Goal: Information Seeking & Learning: Learn about a topic

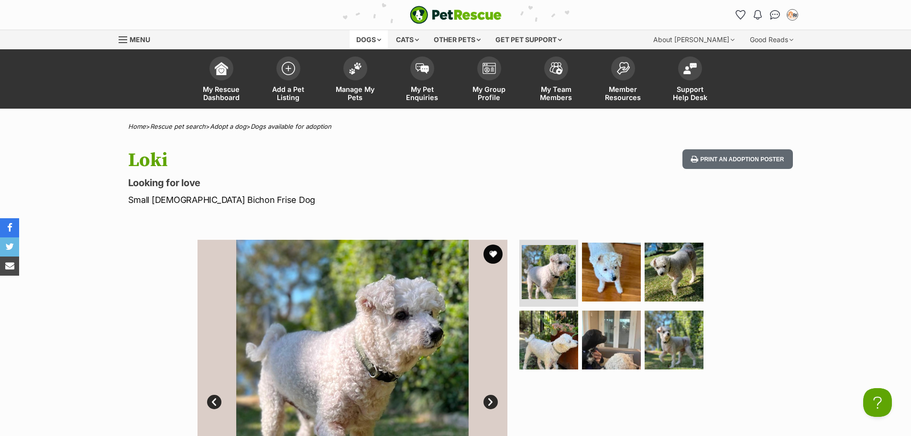
click at [375, 41] on div "Dogs" at bounding box center [369, 39] width 38 height 19
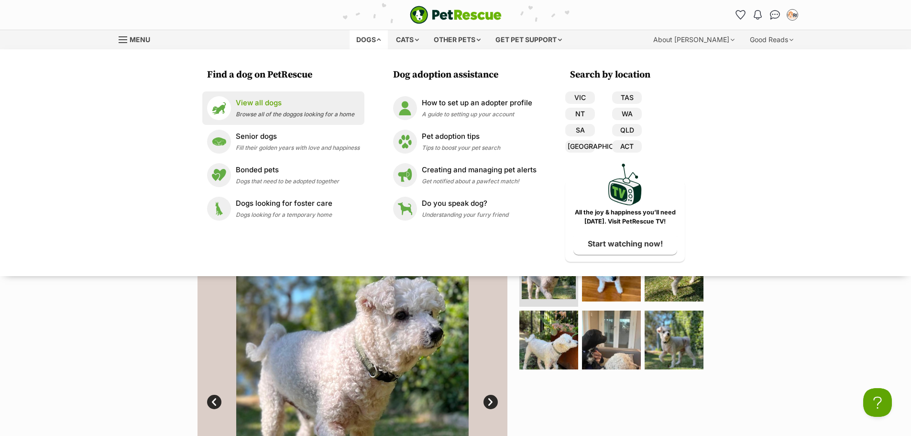
click at [283, 99] on p "View all dogs" at bounding box center [295, 103] width 119 height 11
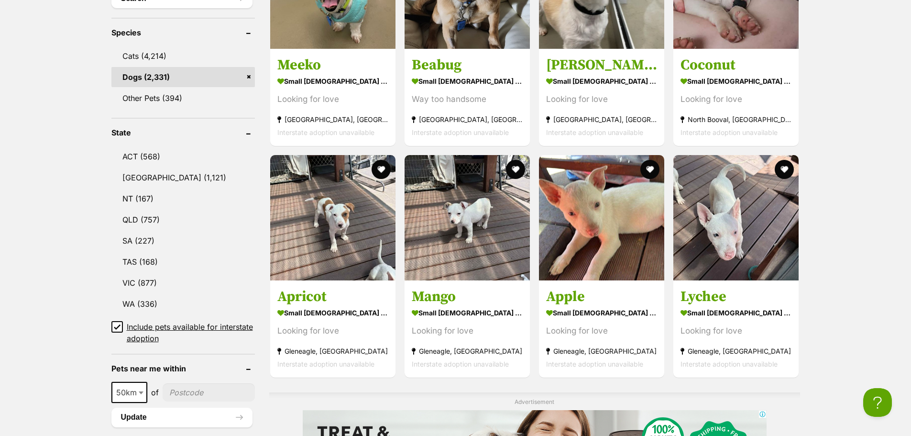
scroll to position [431, 0]
click at [144, 175] on link "NSW (1,121)" at bounding box center [183, 177] width 144 height 20
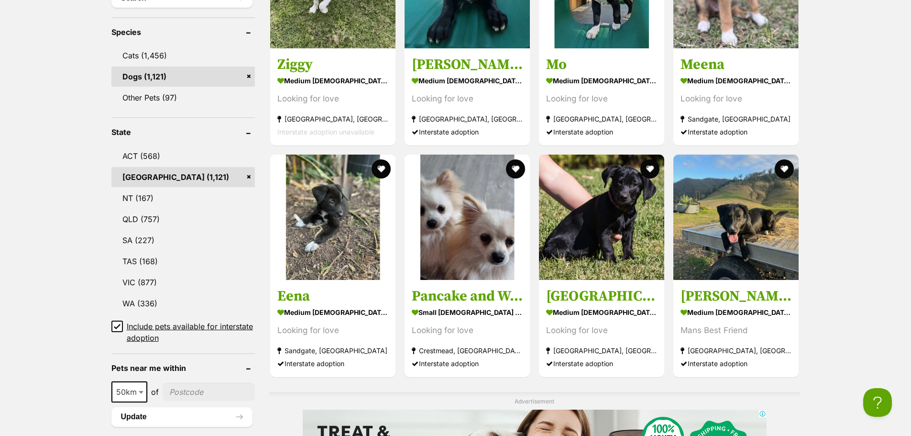
click at [178, 328] on span "Include pets available for interstate adoption" at bounding box center [191, 332] width 128 height 23
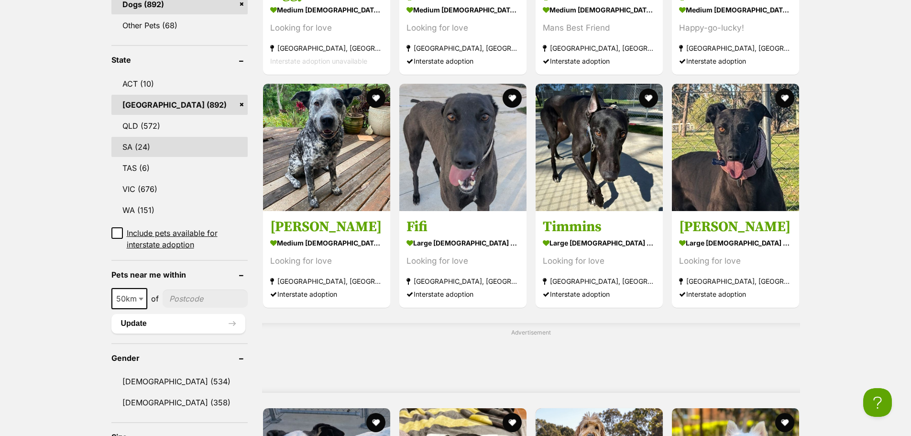
scroll to position [526, 0]
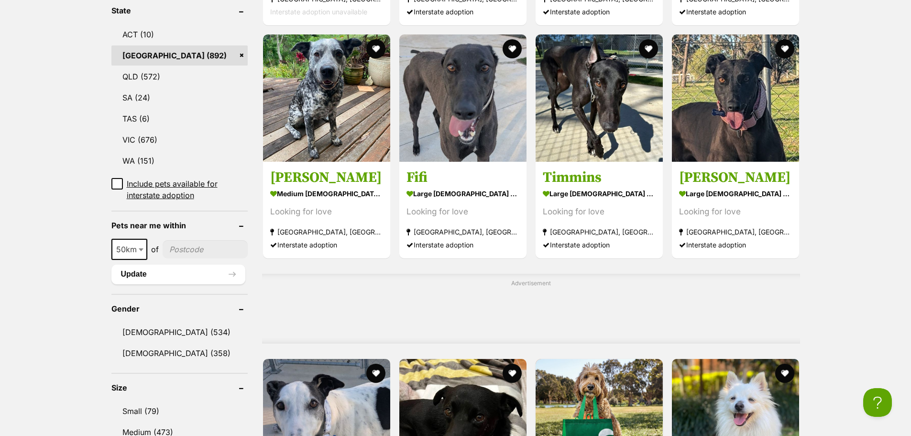
click at [178, 247] on input"] "postcode" at bounding box center [205, 249] width 85 height 18
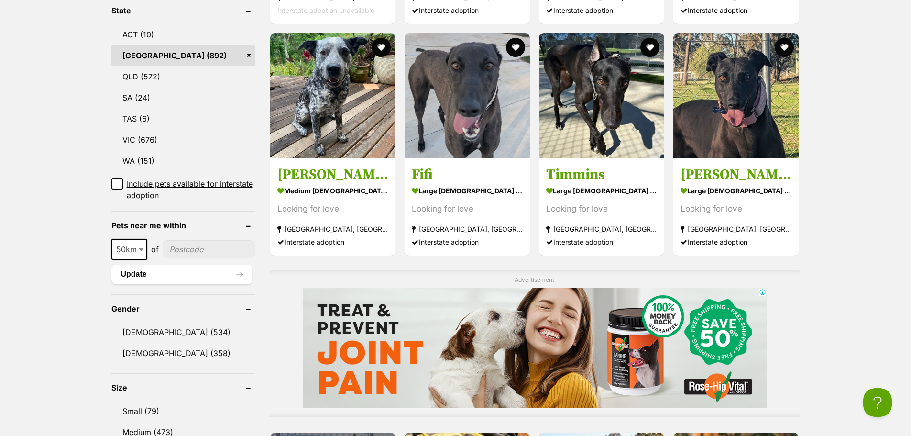
scroll to position [0, 0]
type input"] "2795"
click at [180, 271] on button "Update" at bounding box center [181, 274] width 141 height 19
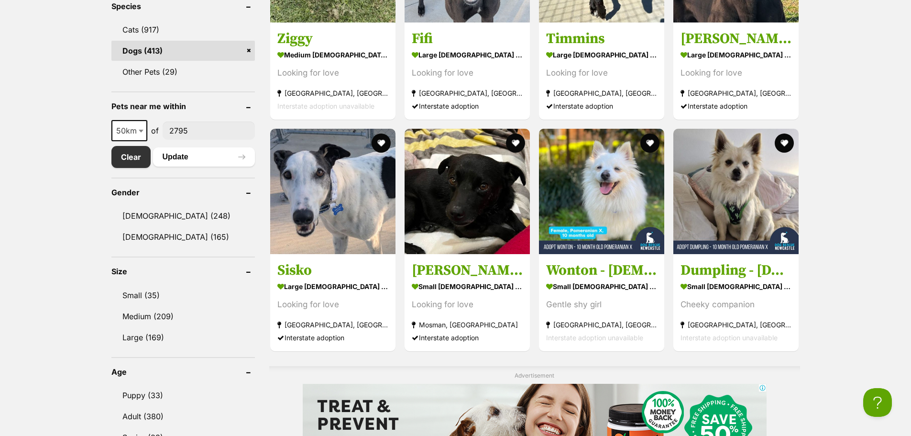
click at [132, 127] on span "50km" at bounding box center [129, 130] width 34 height 13
select select "25"
click at [189, 158] on button "Update" at bounding box center [204, 156] width 102 height 19
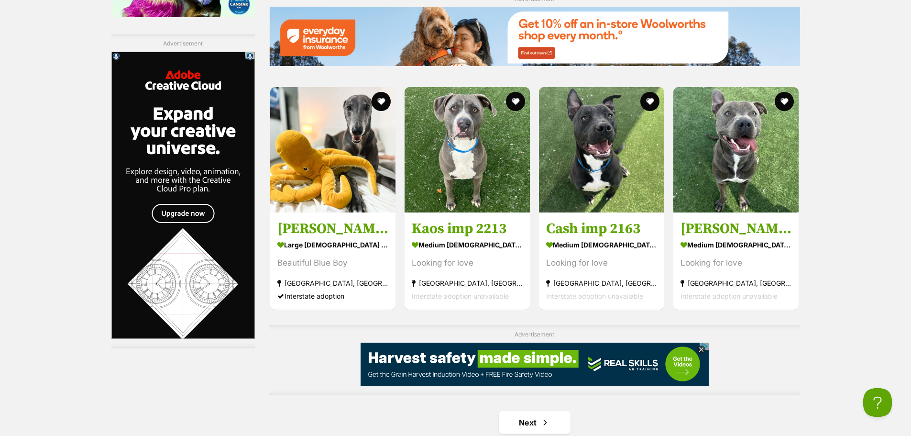
scroll to position [1579, 0]
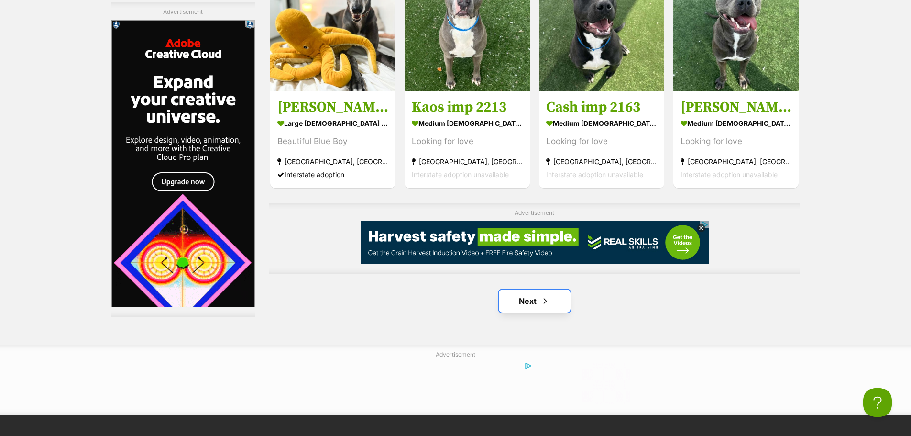
click at [543, 309] on link "Next" at bounding box center [535, 300] width 72 height 23
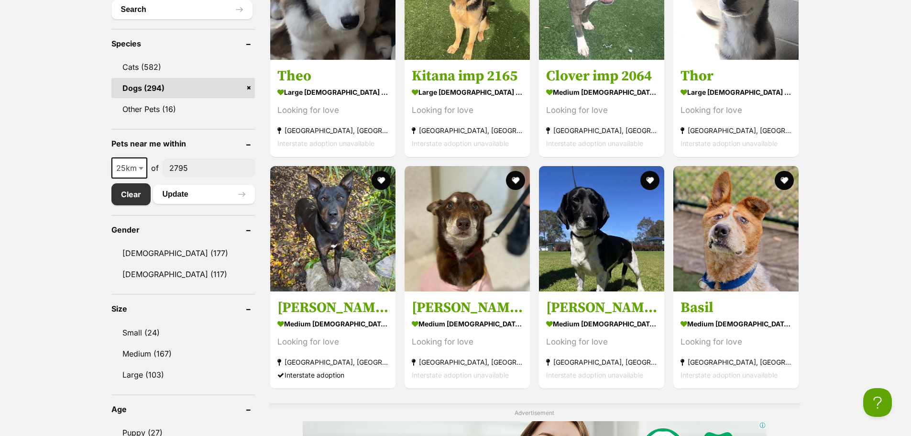
scroll to position [431, 0]
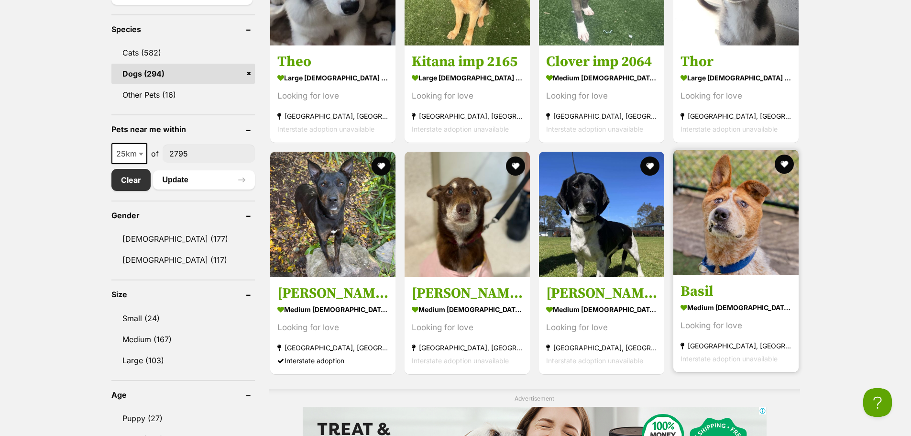
click at [781, 247] on img at bounding box center [736, 212] width 125 height 125
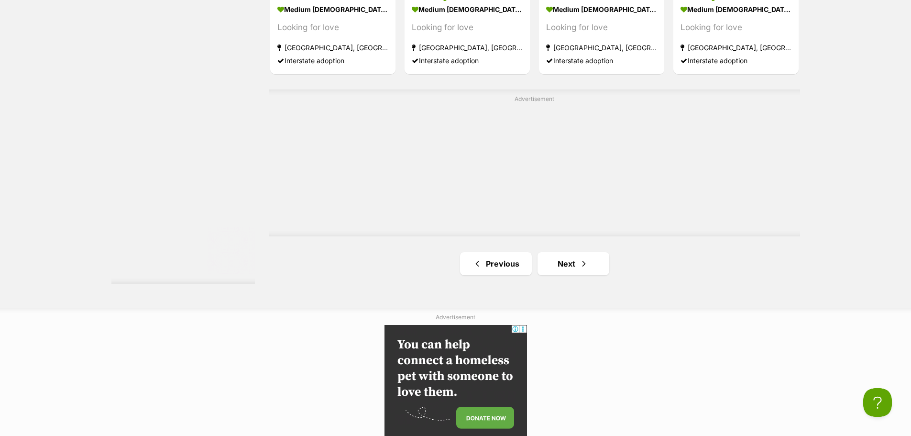
scroll to position [1770, 0]
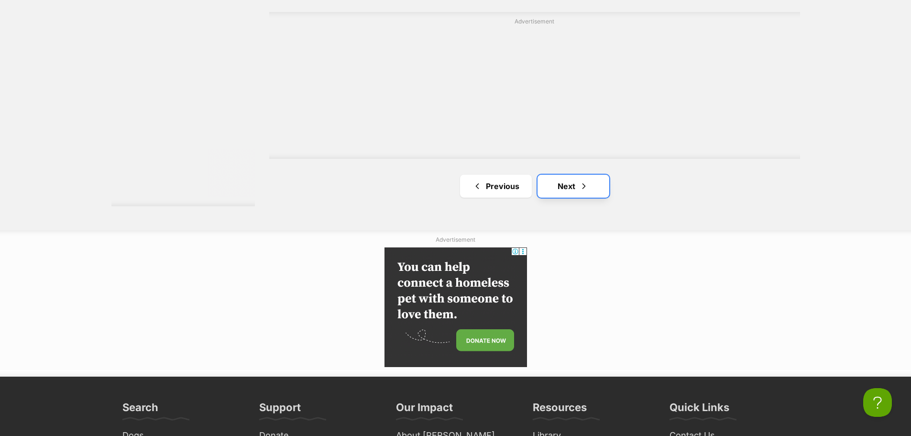
click at [551, 191] on link "Next" at bounding box center [574, 186] width 72 height 23
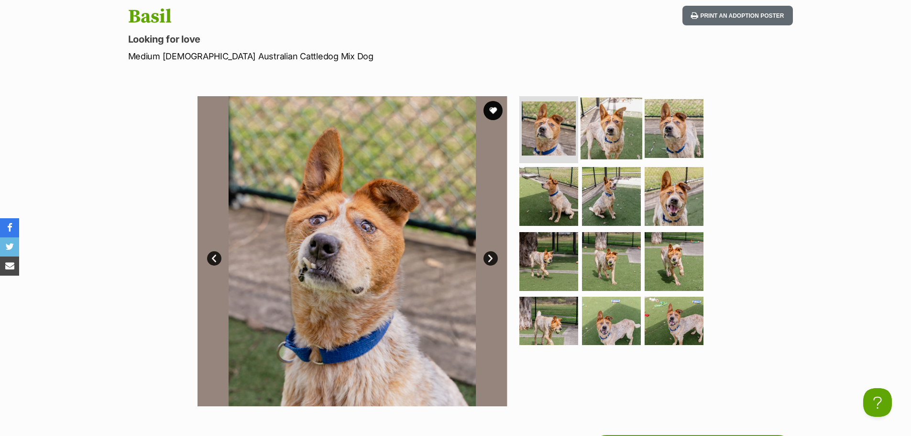
click at [615, 115] on img at bounding box center [612, 129] width 62 height 62
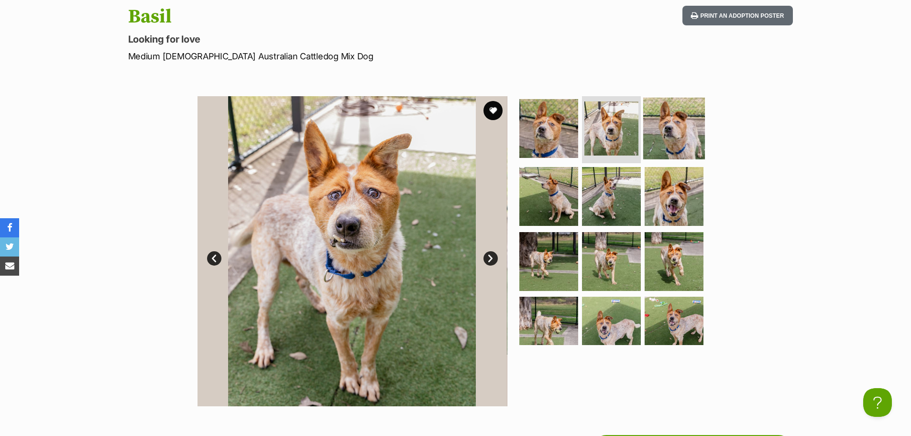
click at [662, 128] on img at bounding box center [674, 129] width 62 height 62
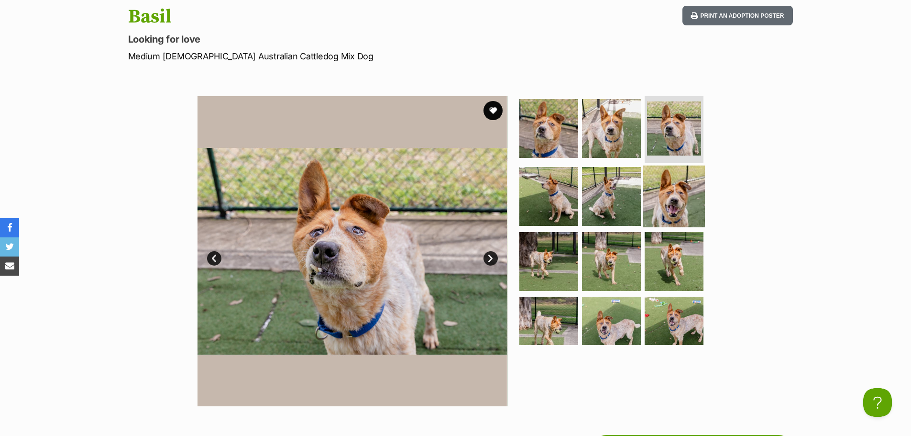
click at [660, 178] on img at bounding box center [674, 197] width 62 height 62
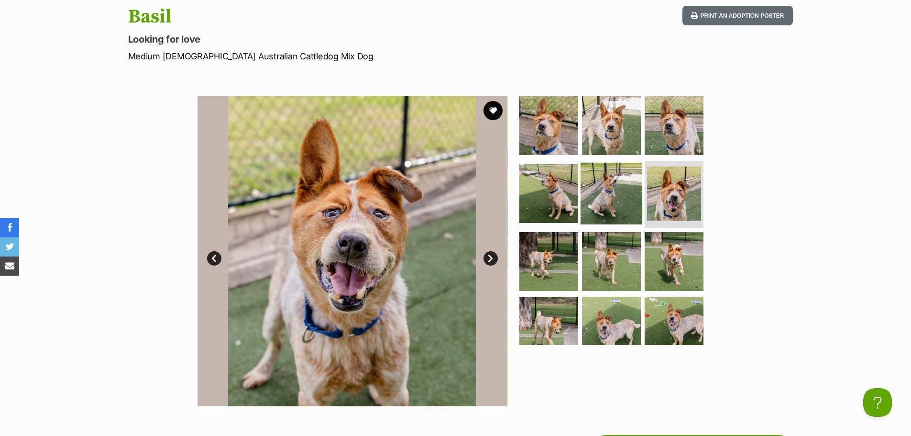
click at [619, 191] on img at bounding box center [612, 194] width 62 height 62
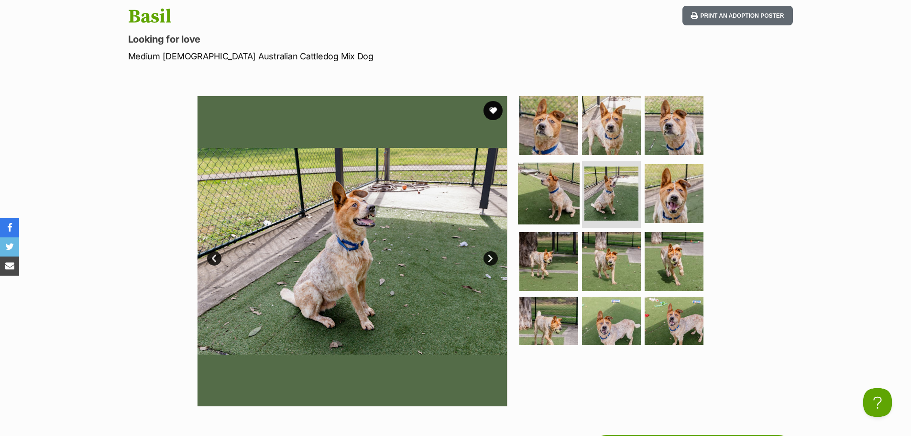
click at [551, 195] on img at bounding box center [549, 194] width 62 height 62
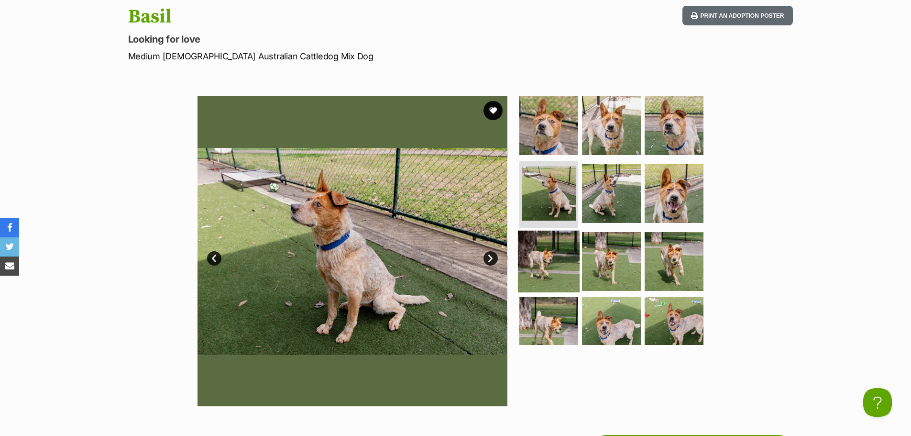
click at [546, 265] on img at bounding box center [549, 261] width 62 height 62
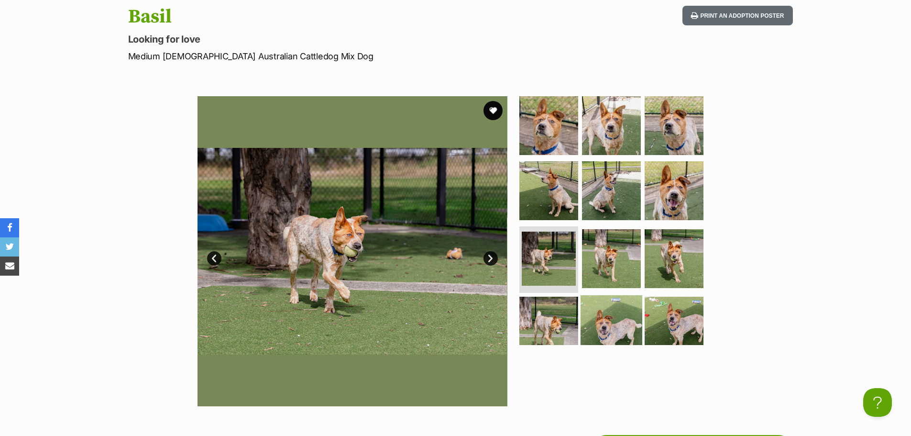
click at [601, 321] on img at bounding box center [612, 326] width 62 height 62
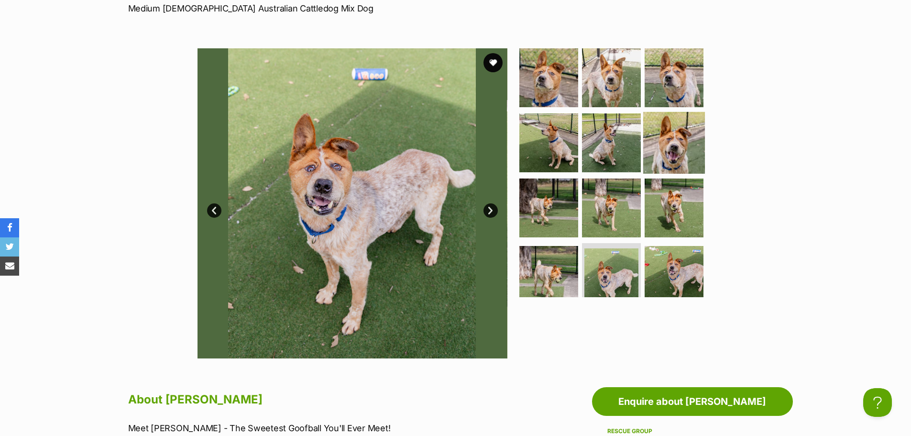
click at [691, 139] on img at bounding box center [674, 143] width 62 height 62
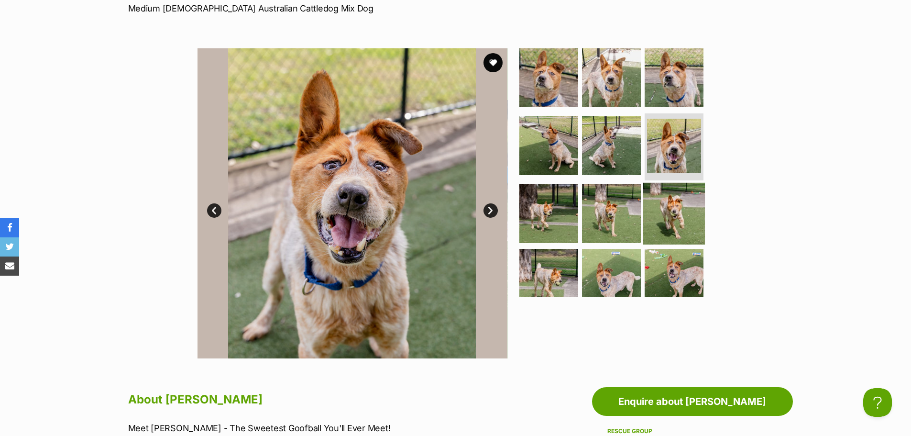
click at [660, 199] on img at bounding box center [674, 213] width 62 height 62
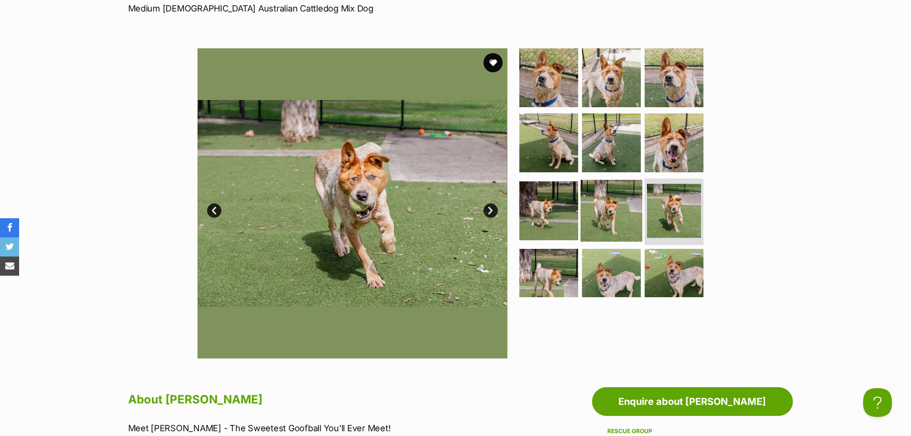
click at [618, 207] on img at bounding box center [612, 210] width 62 height 62
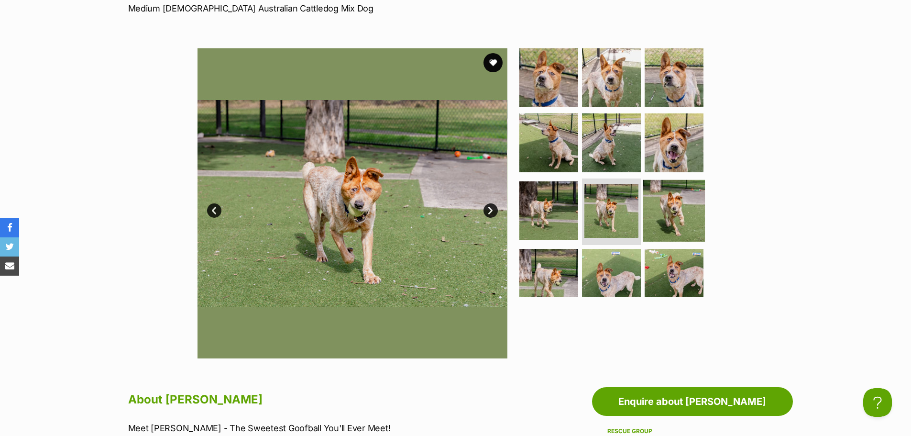
click at [675, 193] on img at bounding box center [674, 210] width 62 height 62
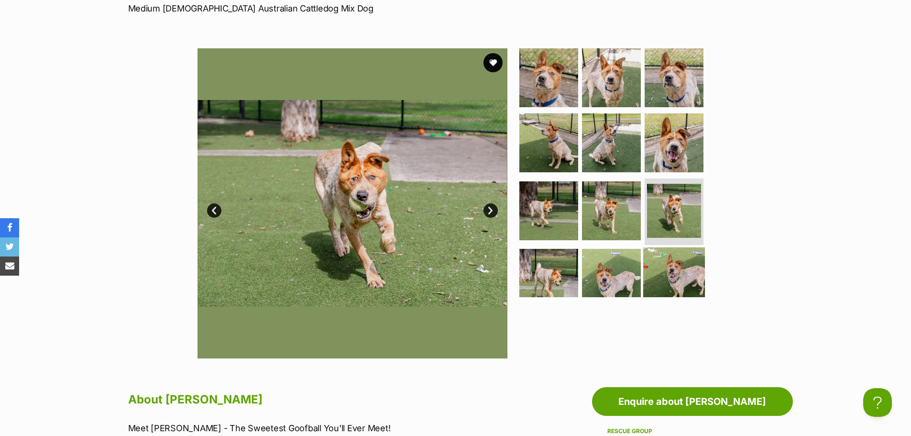
click at [674, 270] on img at bounding box center [674, 278] width 62 height 62
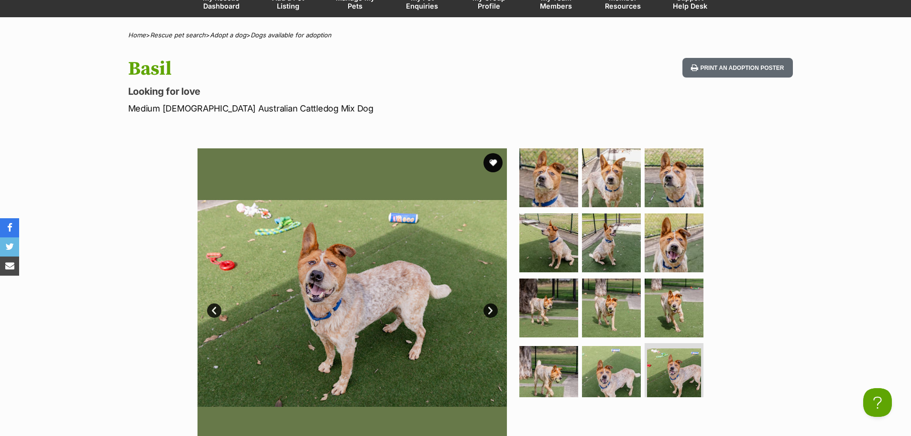
scroll to position [48, 0]
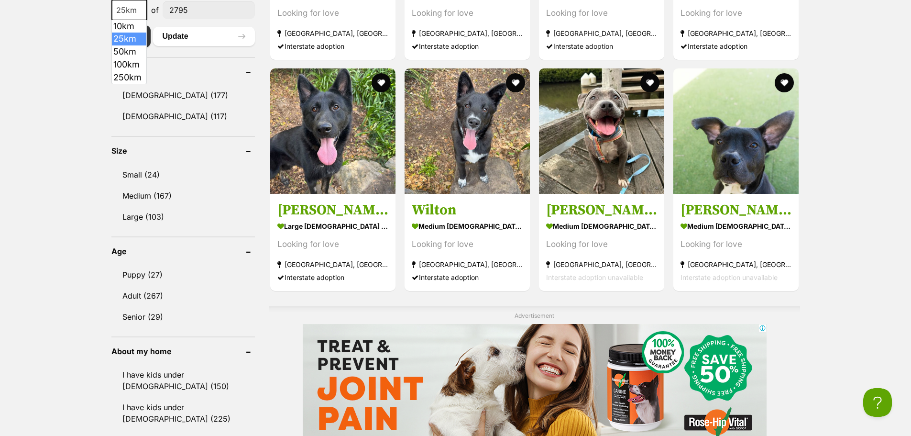
click at [125, 11] on span "25km" at bounding box center [129, 9] width 34 height 13
select select "10"
click at [175, 34] on button "Update" at bounding box center [204, 36] width 102 height 19
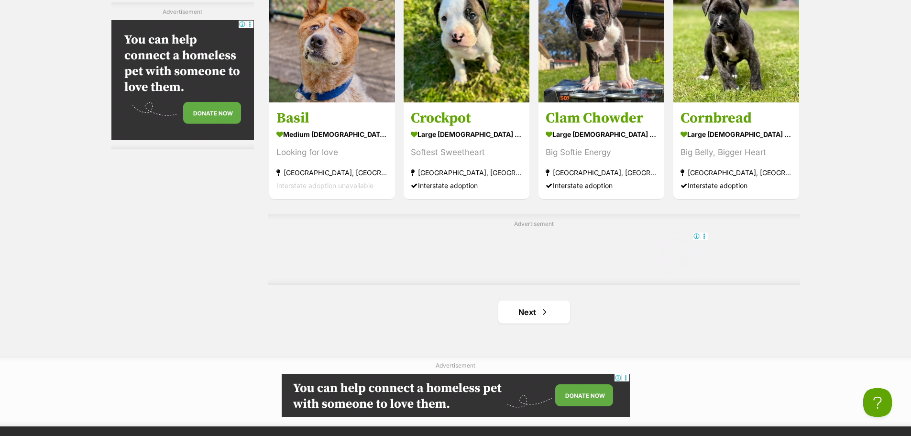
scroll to position [1722, 0]
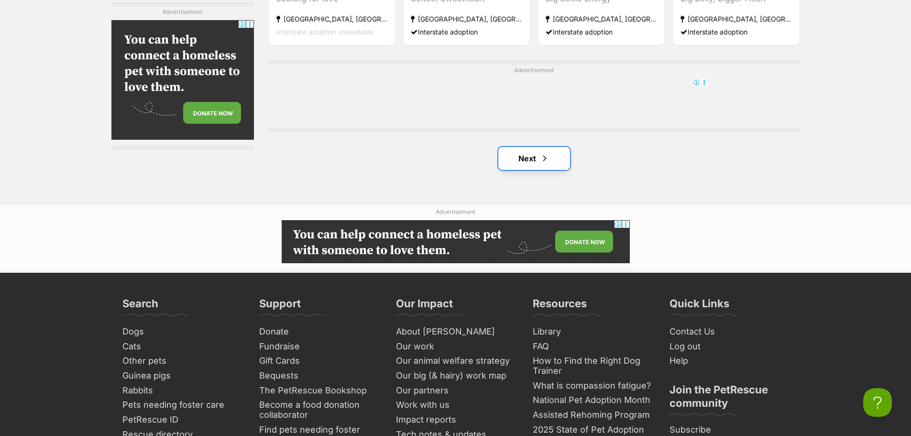
click at [543, 160] on span "Next page" at bounding box center [545, 158] width 10 height 11
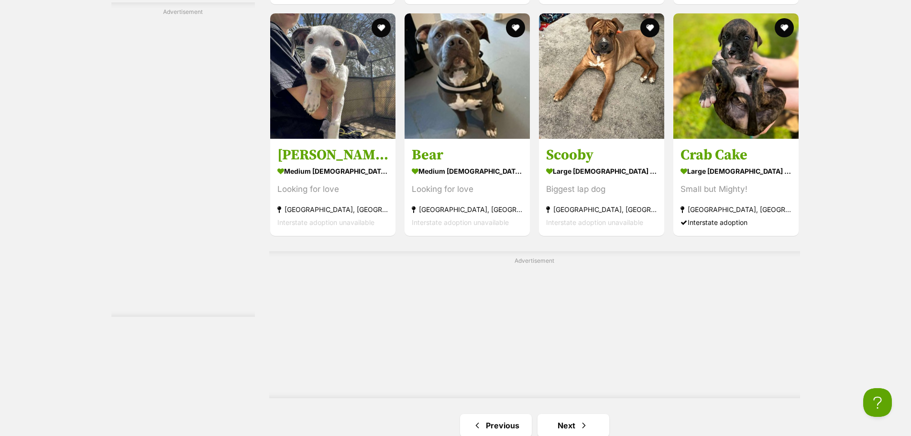
scroll to position [1722, 0]
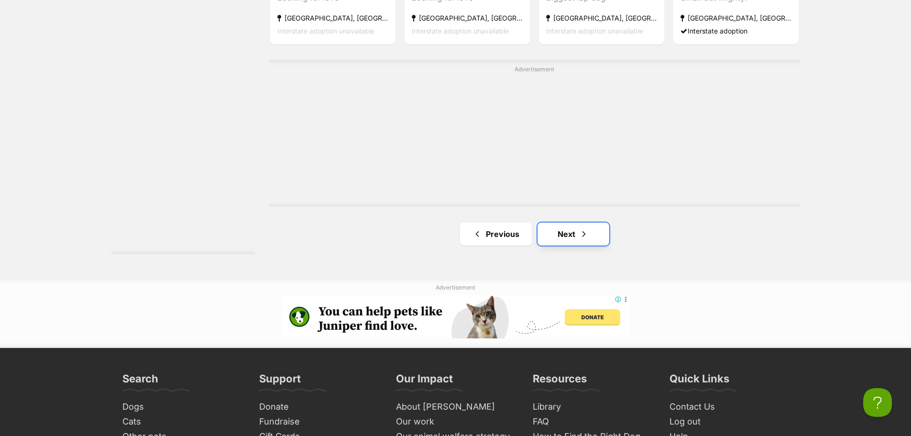
click at [573, 227] on link "Next" at bounding box center [574, 233] width 72 height 23
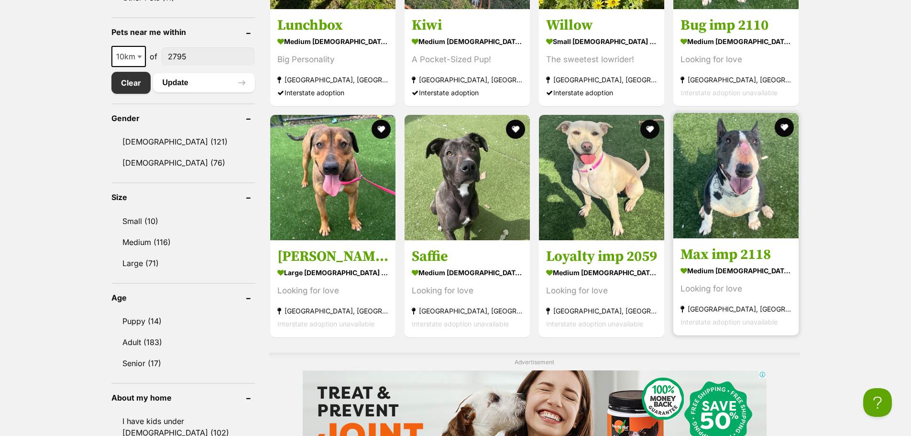
scroll to position [526, 0]
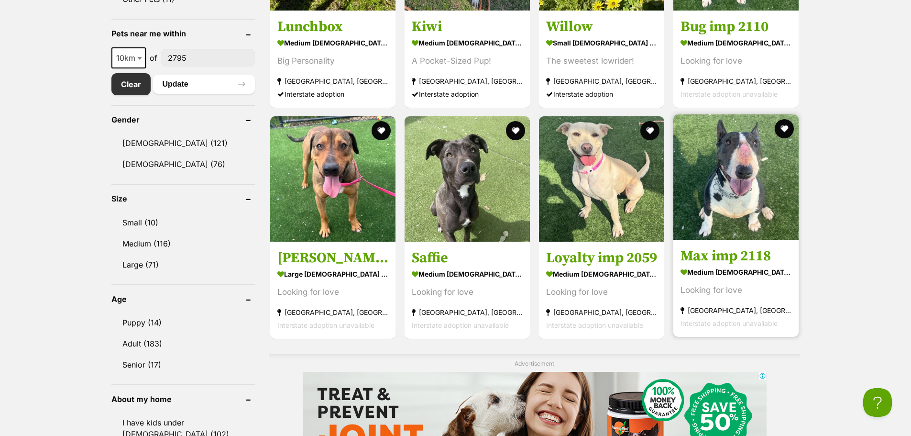
click at [715, 179] on img at bounding box center [736, 176] width 125 height 125
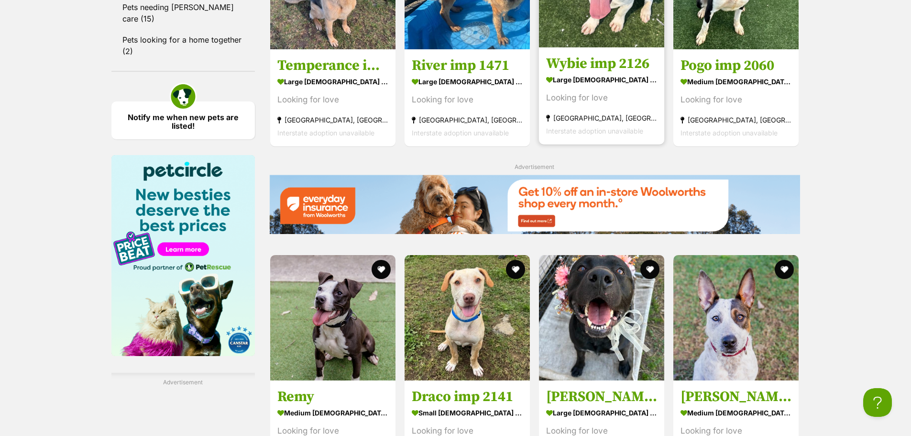
scroll to position [1148, 0]
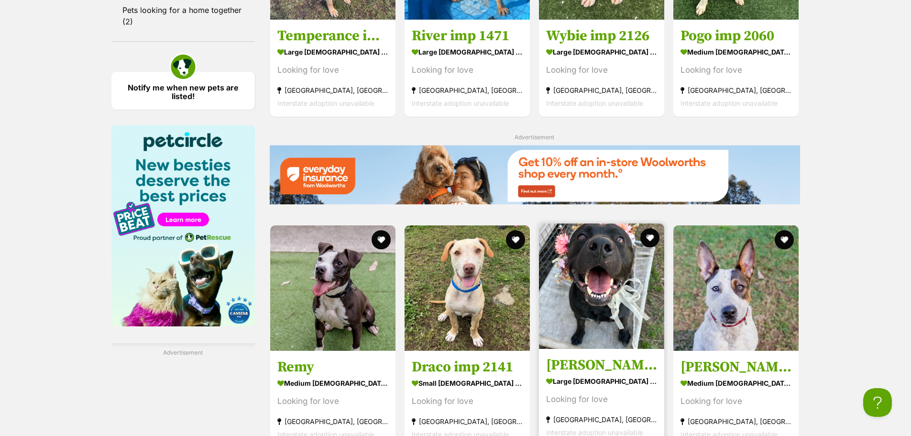
click at [615, 313] on img at bounding box center [601, 285] width 125 height 125
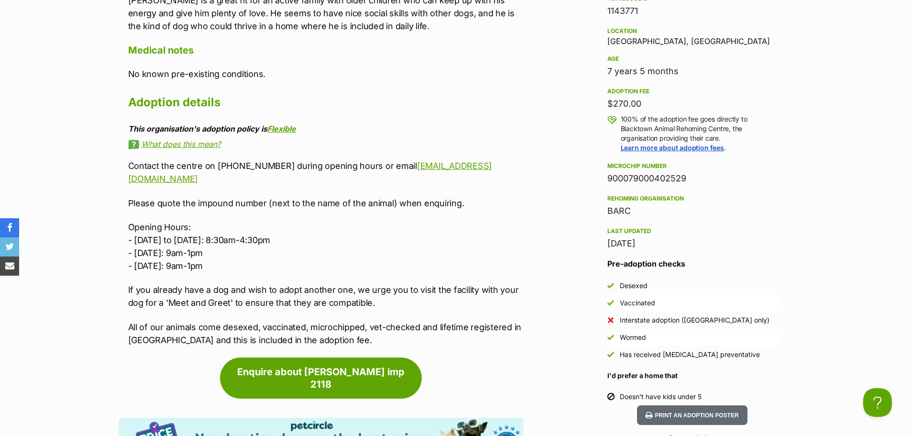
scroll to position [670, 0]
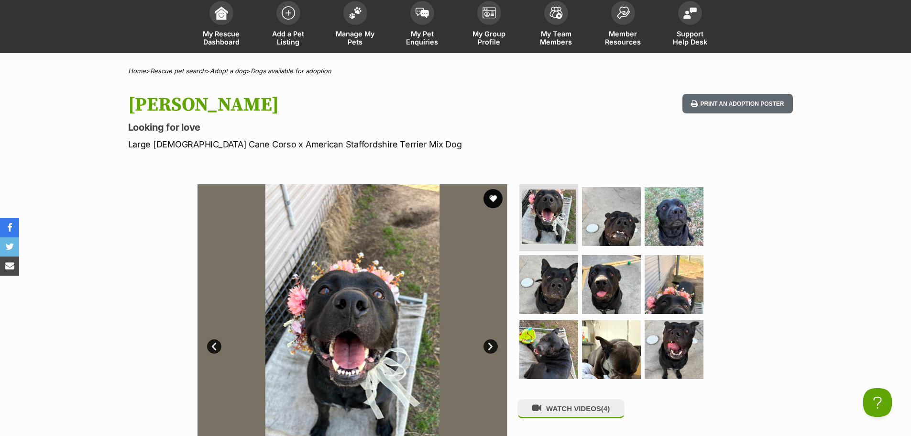
scroll to position [144, 0]
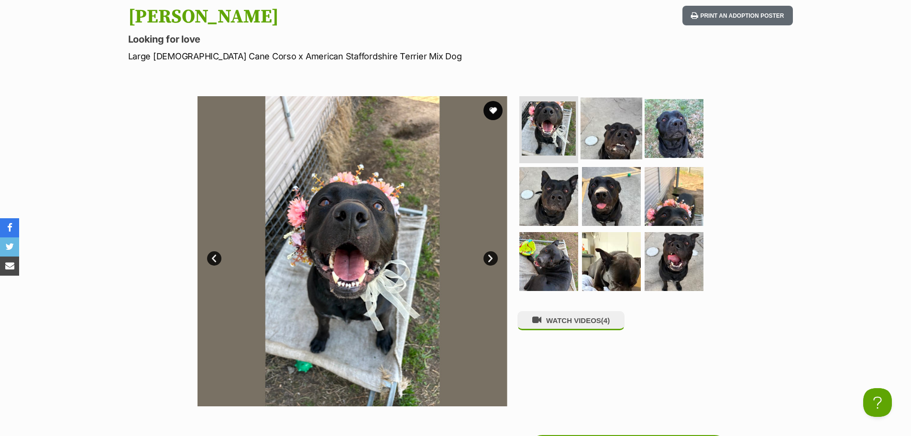
click at [604, 130] on img at bounding box center [612, 129] width 62 height 62
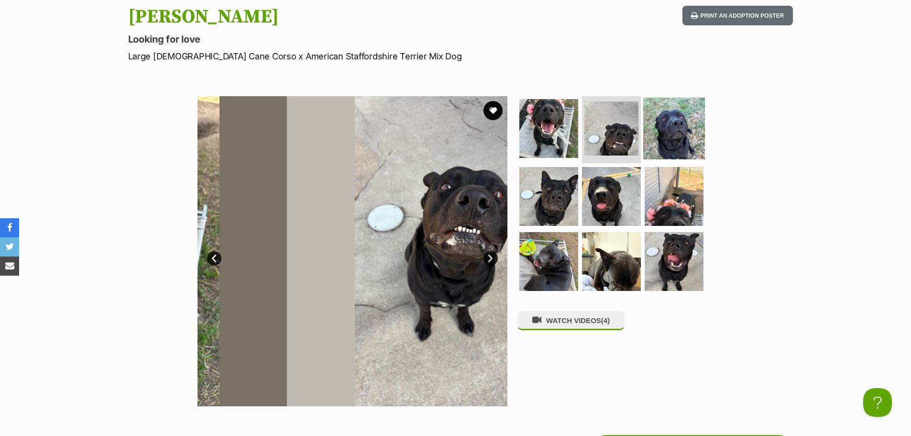
scroll to position [0, 0]
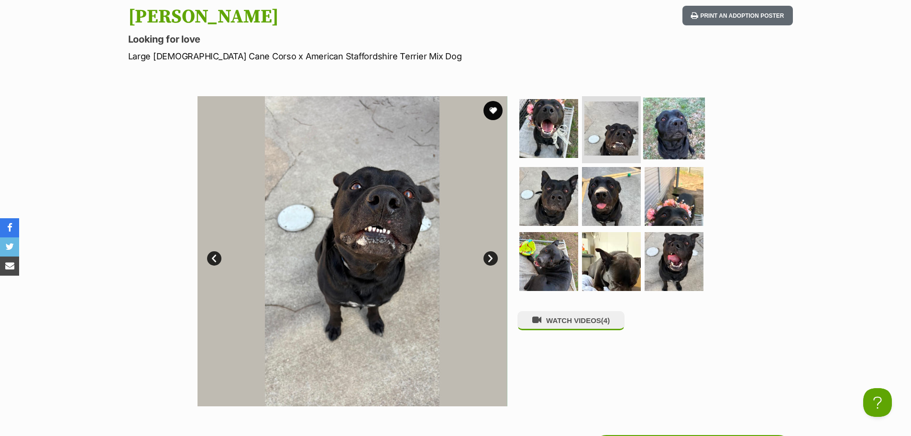
click at [665, 121] on img at bounding box center [674, 129] width 62 height 62
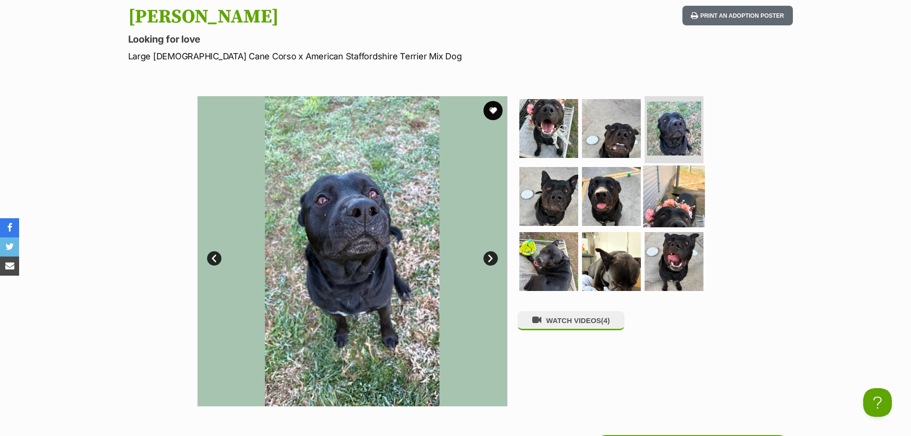
click at [656, 179] on img at bounding box center [674, 197] width 62 height 62
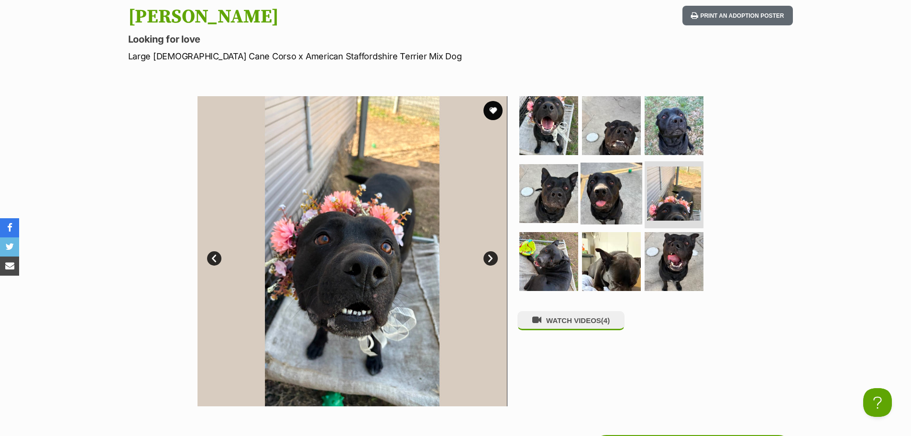
click at [615, 182] on img at bounding box center [612, 194] width 62 height 62
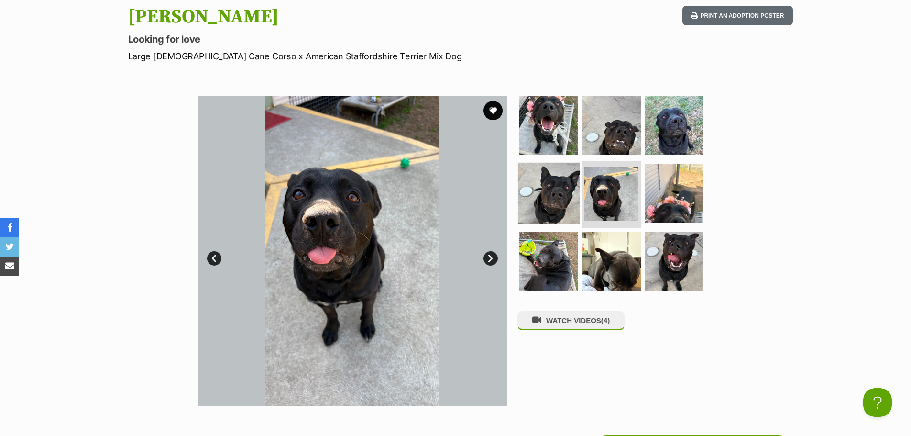
click at [565, 188] on img at bounding box center [549, 194] width 62 height 62
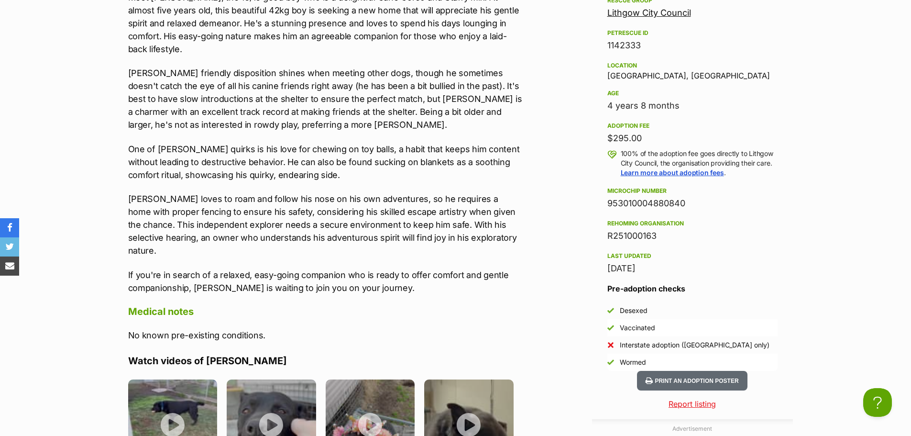
scroll to position [765, 0]
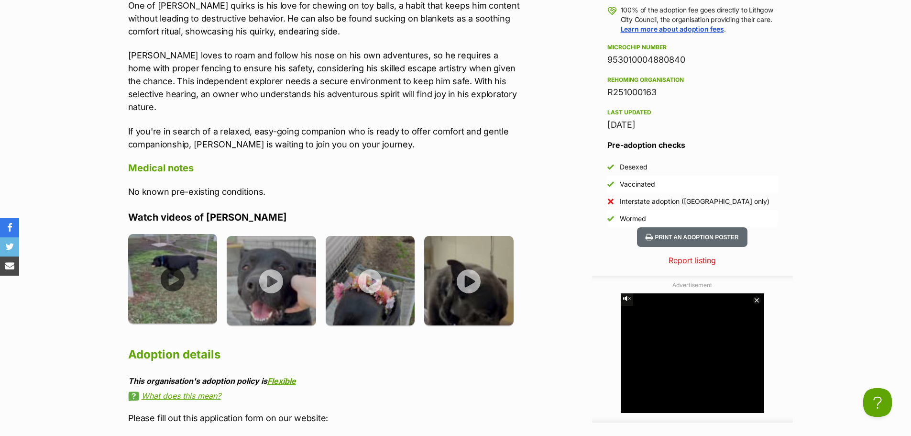
click at [187, 251] on img at bounding box center [172, 278] width 89 height 89
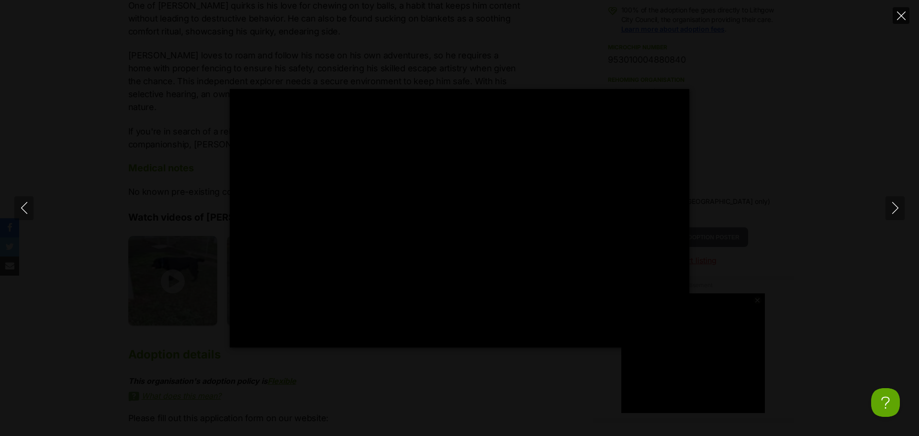
click at [897, 12] on icon "Close" at bounding box center [901, 15] width 9 height 9
type input "77.22"
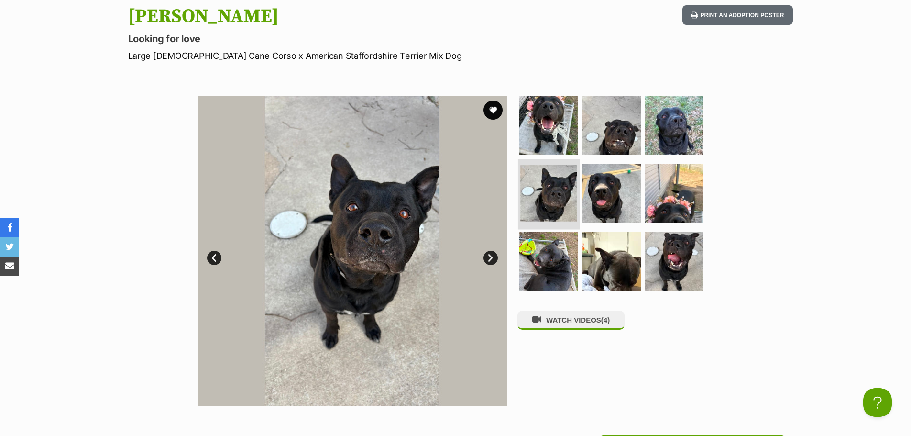
scroll to position [144, 0]
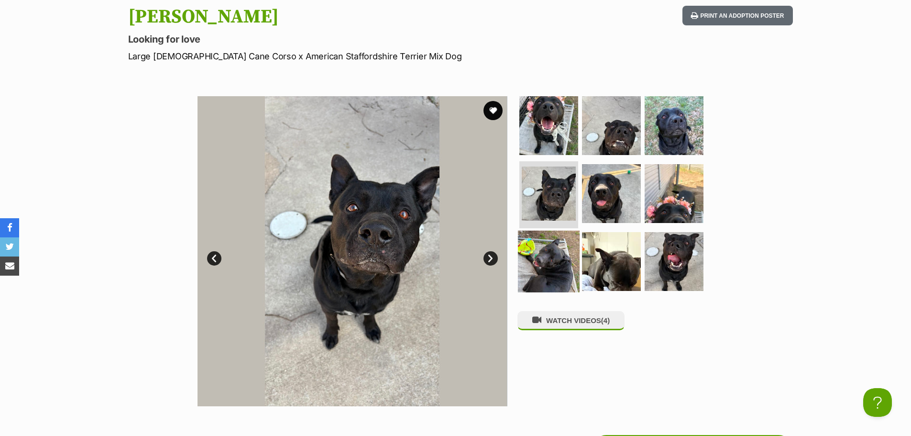
click at [540, 261] on img at bounding box center [549, 261] width 62 height 62
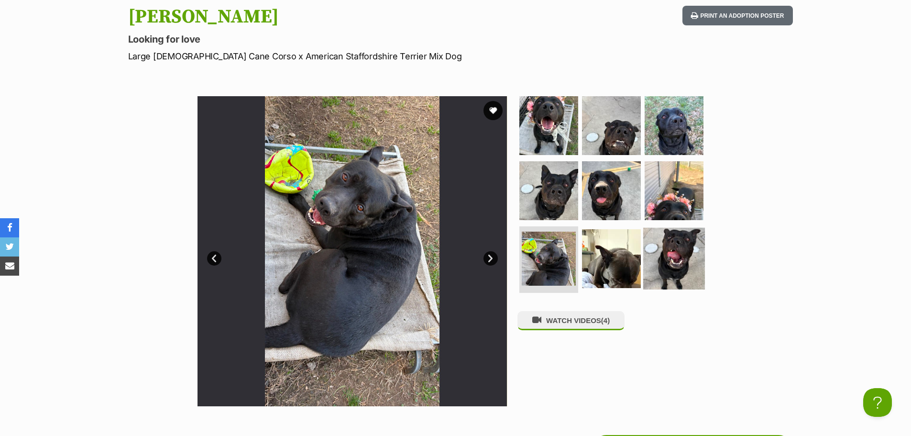
click at [679, 244] on img at bounding box center [674, 258] width 62 height 62
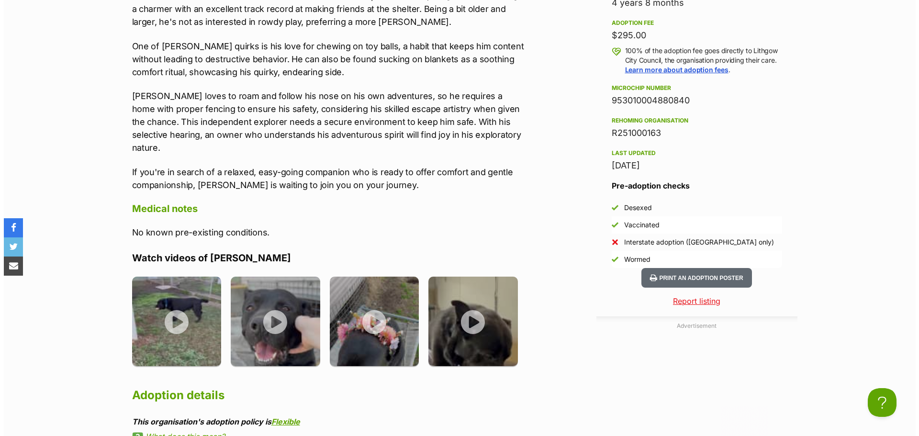
scroll to position [765, 0]
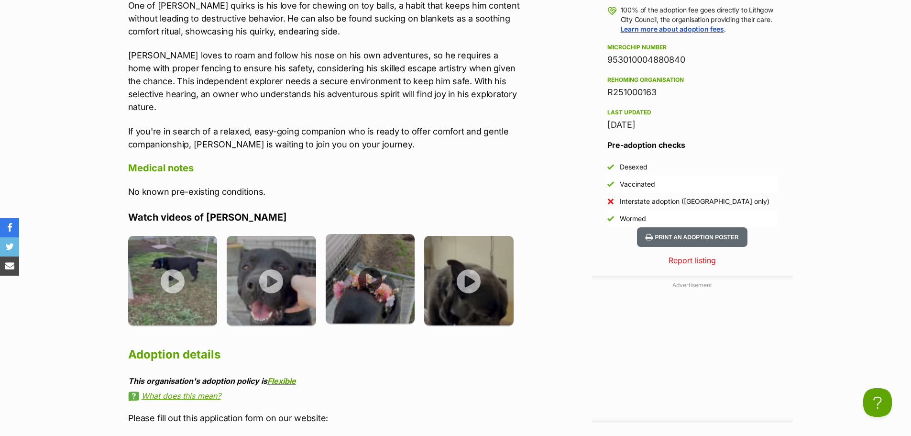
click at [383, 251] on img at bounding box center [370, 278] width 89 height 89
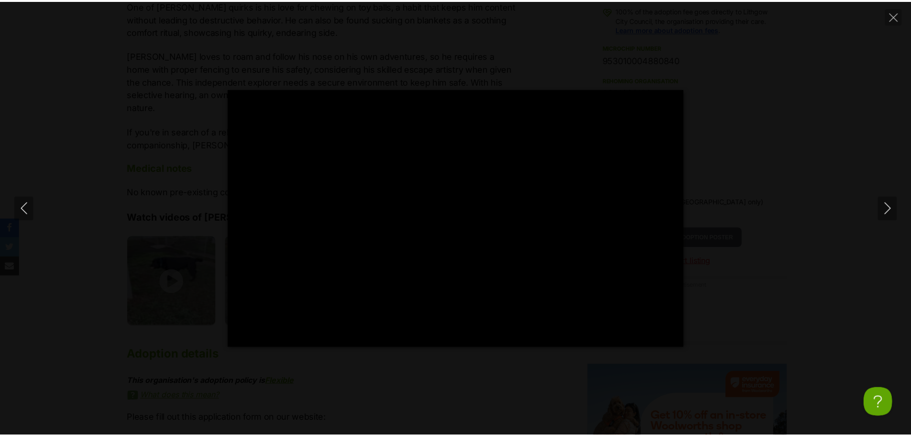
scroll to position [0, 0]
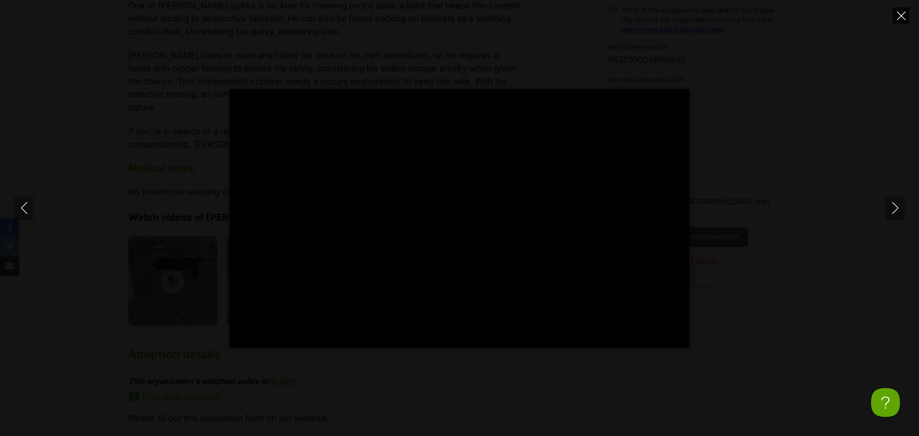
click at [899, 13] on icon "Close" at bounding box center [901, 15] width 9 height 9
type input "62.55"
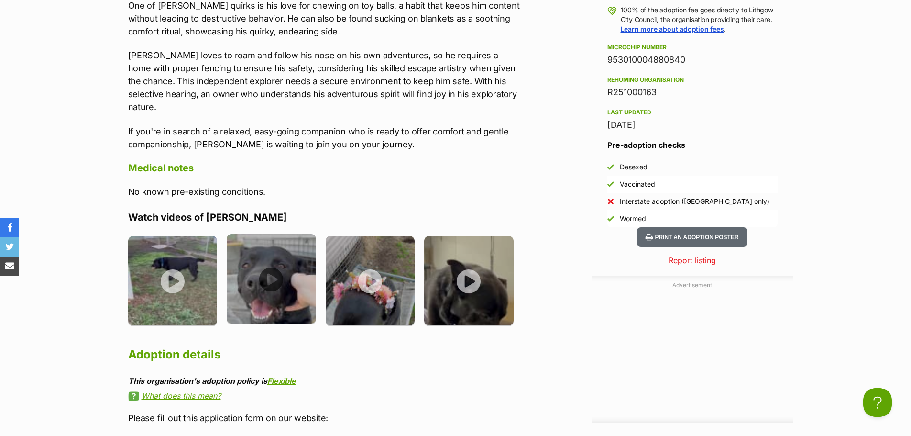
click at [282, 255] on img at bounding box center [271, 278] width 89 height 89
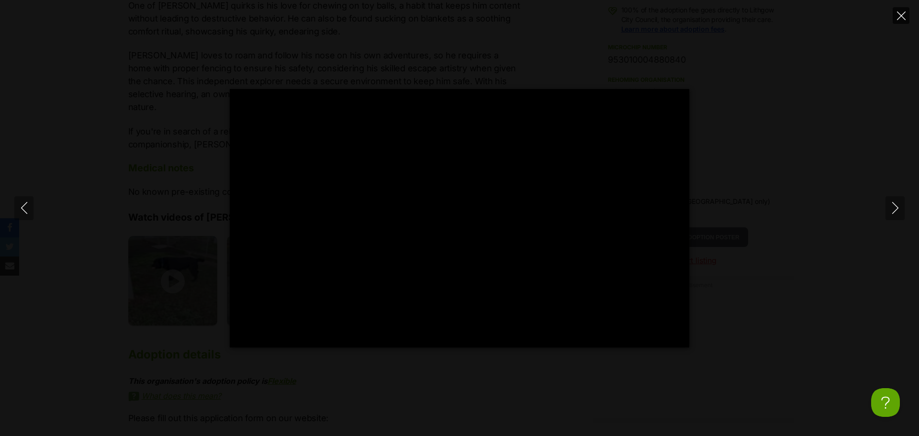
type input "100"
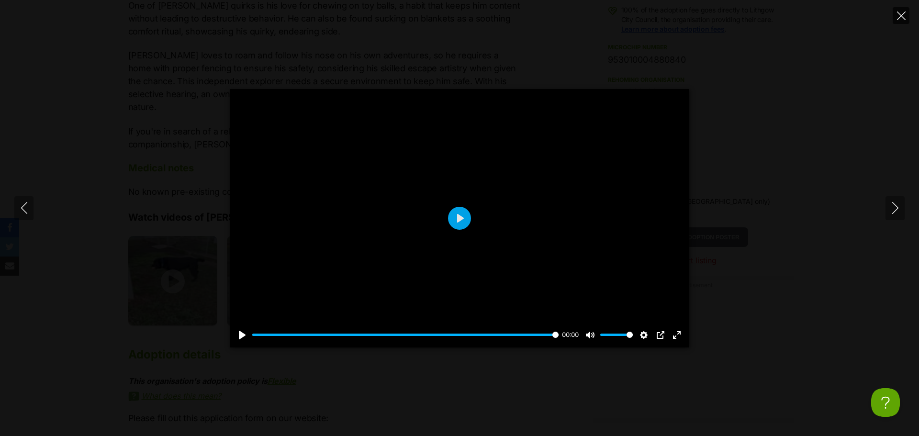
click at [902, 22] on button "Close" at bounding box center [900, 15] width 17 height 17
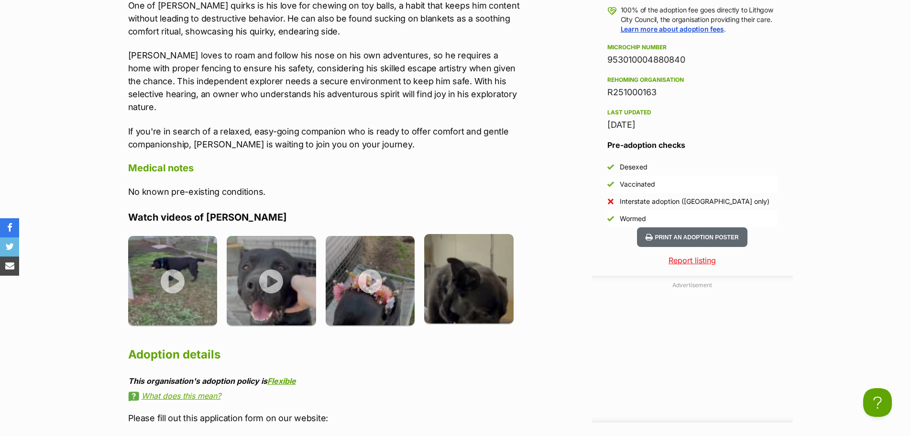
click at [465, 270] on img at bounding box center [468, 278] width 89 height 89
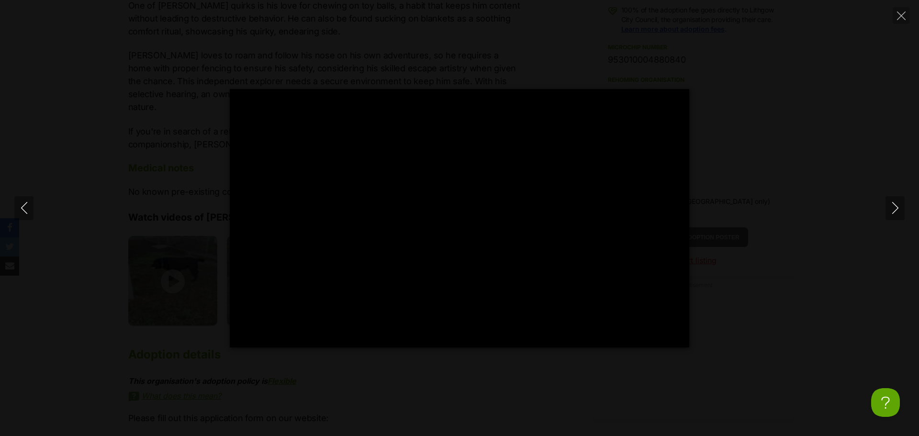
click at [792, 102] on div "Pause Play % buffered 00:00 -00:04 Unmute Mute Disable captions Enable captions…" at bounding box center [459, 218] width 919 height 258
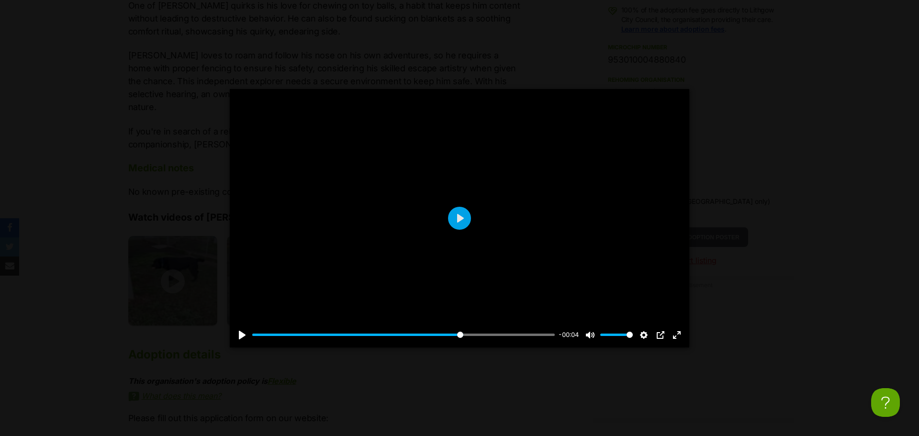
type input "69.81"
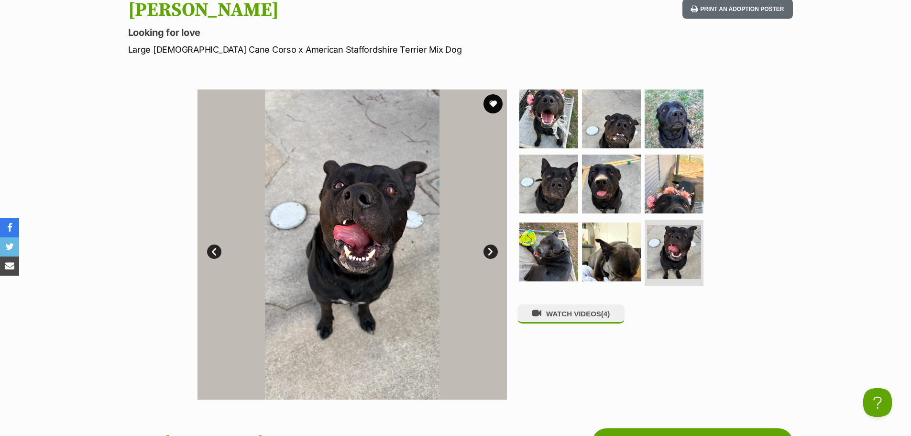
scroll to position [144, 0]
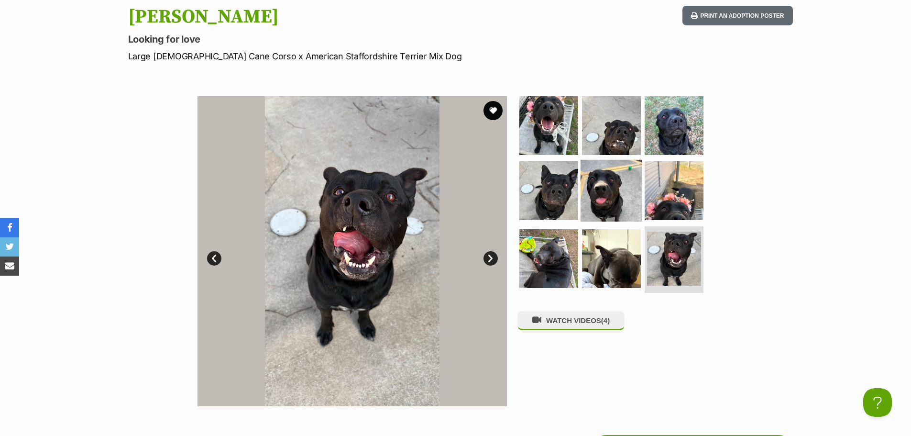
click at [584, 189] on img at bounding box center [612, 191] width 62 height 62
